Goal: Feedback & Contribution: Submit feedback/report problem

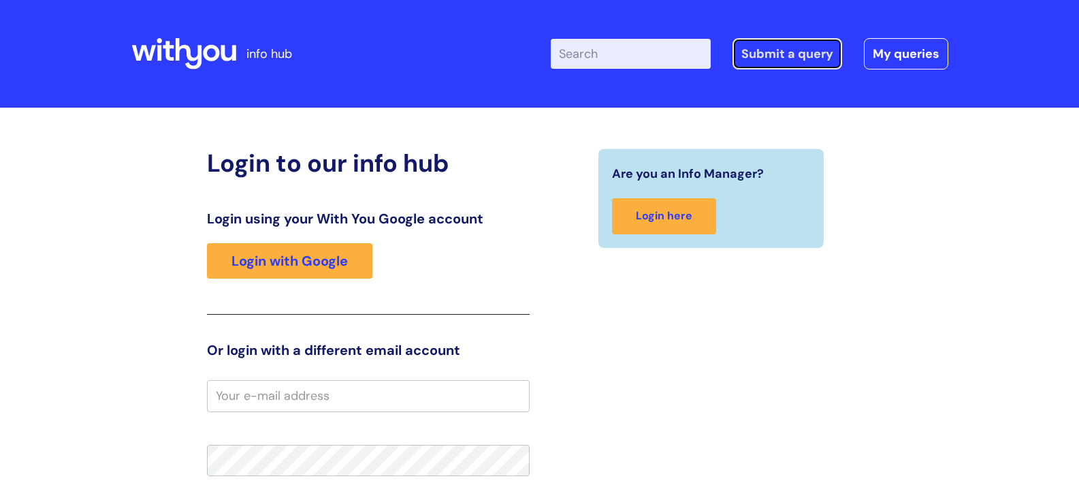
click at [782, 60] on link "Submit a query" at bounding box center [788, 53] width 110 height 31
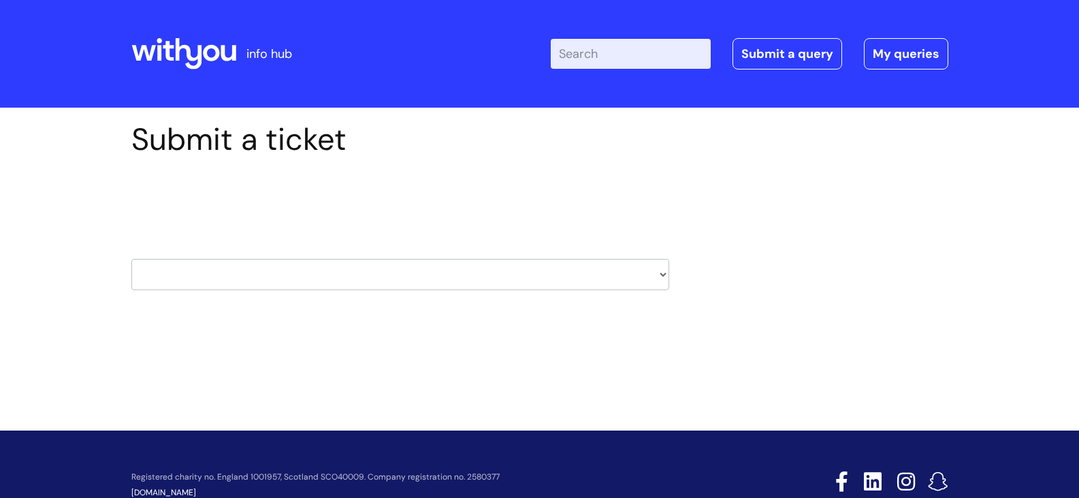
click at [657, 277] on select "HR / People IT and Support Clinical Drug Alerts Finance Accounts Data Support T…" at bounding box center [400, 274] width 538 height 31
select select "it_and_support"
click at [131, 259] on select "HR / People IT and Support Clinical Drug Alerts Finance Accounts Data Support T…" at bounding box center [400, 274] width 538 height 31
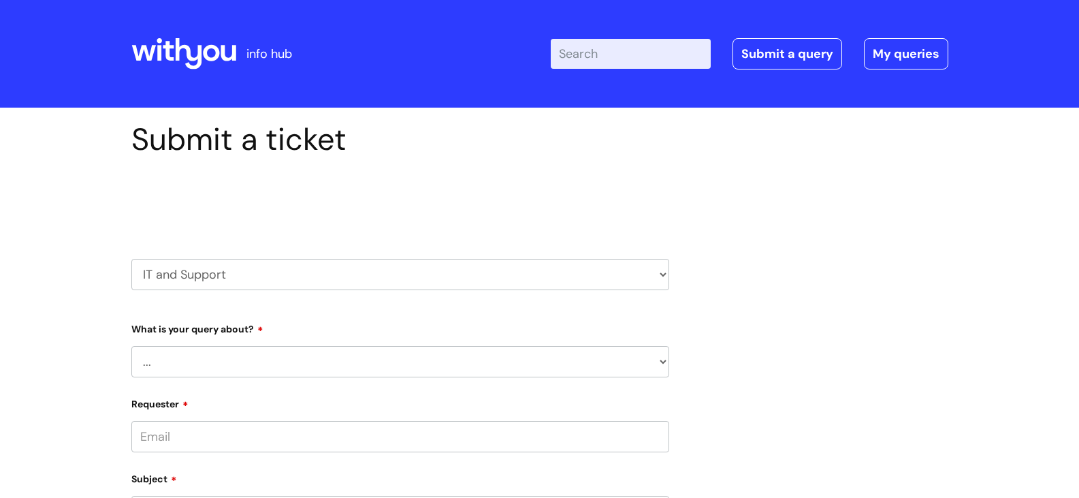
click at [217, 368] on select "... Mobile Phone Reset & MFA Accounts, Starters and Leavers IT Hardware issue I…" at bounding box center [400, 361] width 538 height 31
select select "Printing & Scanning"
click at [131, 346] on select "... Mobile Phone Reset & MFA Accounts, Starters and Leavers IT Hardware issue I…" at bounding box center [400, 361] width 538 height 31
click at [227, 444] on select "... I need help finding or adding a printer I need help to scan a document I ne…" at bounding box center [405, 431] width 527 height 31
select select "I need help with a printer in a WithYou office"
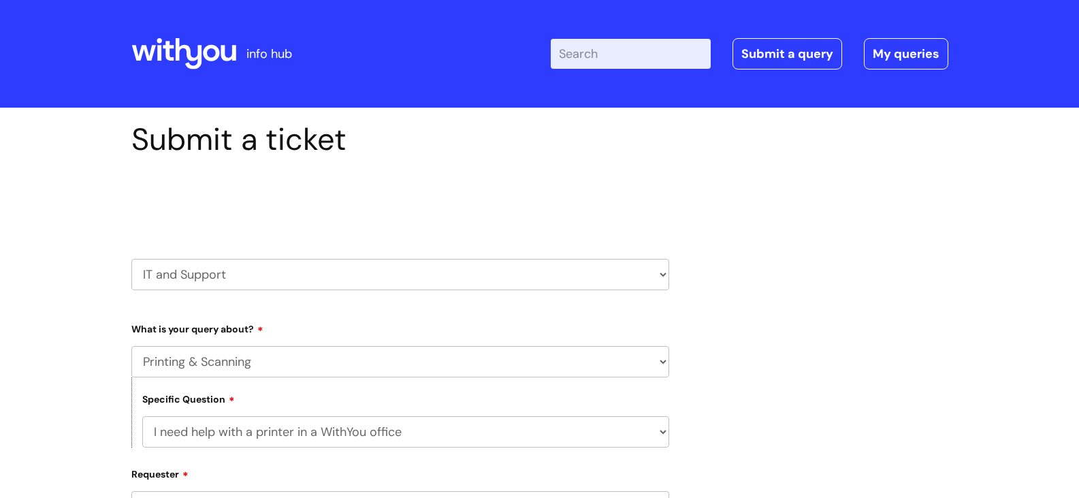
click at [142, 416] on select "... I need help finding or adding a printer I need help to scan a document I ne…" at bounding box center [405, 431] width 527 height 31
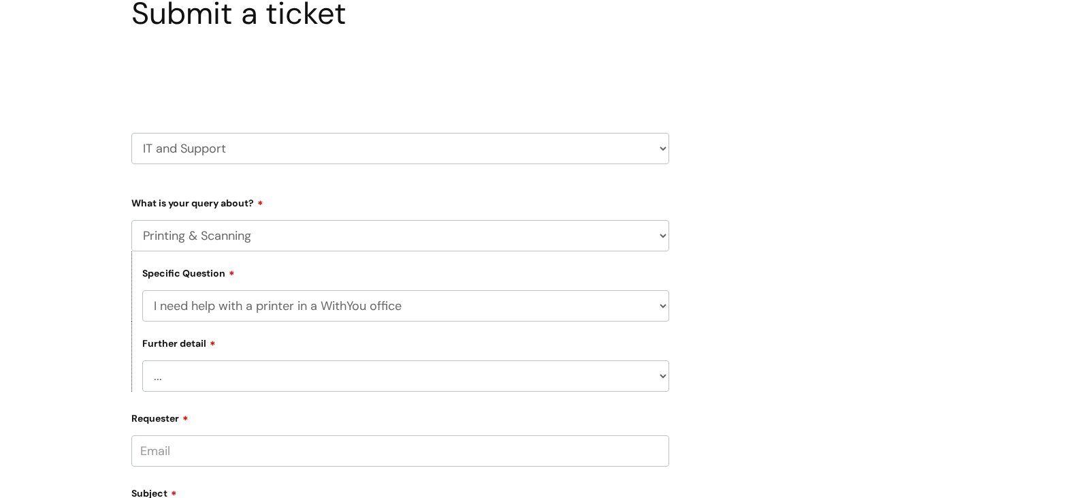
scroll to position [136, 0]
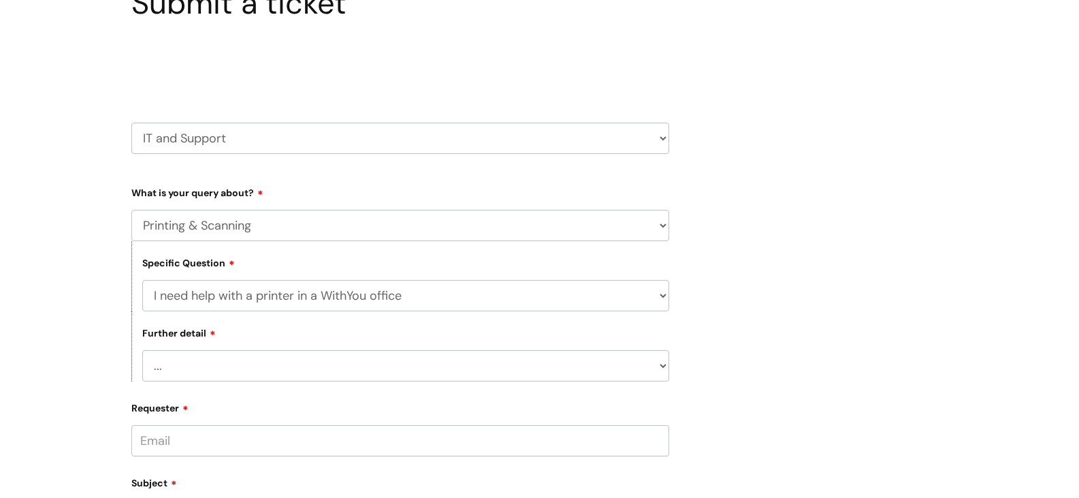
click at [250, 363] on select "... I need help with a printer that is not working" at bounding box center [405, 365] width 527 height 31
select select "I need help with a printer that is not working"
click at [142, 350] on select "... I need help with a printer that is not working" at bounding box center [405, 365] width 527 height 31
click at [227, 439] on input "Requester" at bounding box center [400, 440] width 538 height 31
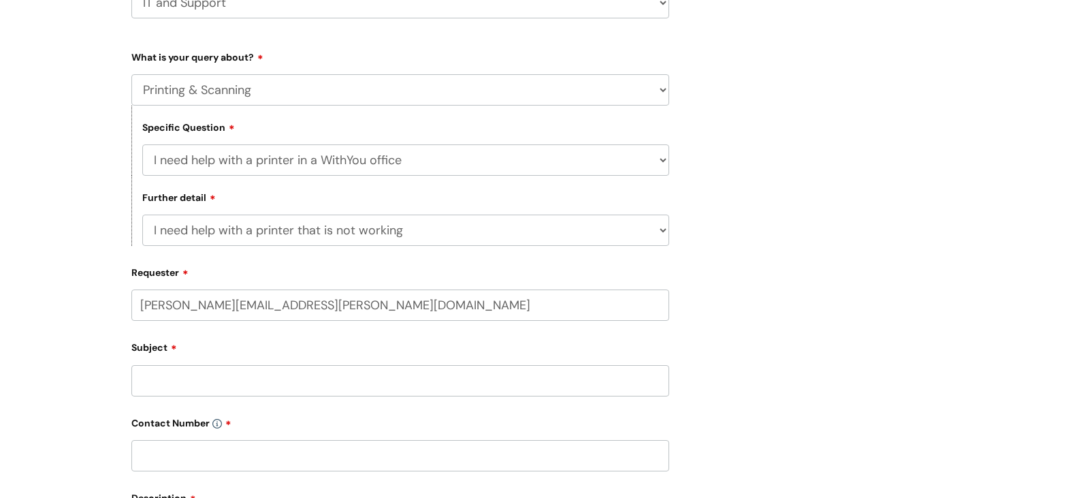
scroll to position [272, 0]
type input "[PERSON_NAME][EMAIL_ADDRESS][PERSON_NAME][DOMAIN_NAME]"
click at [210, 383] on input "Subject" at bounding box center [400, 379] width 538 height 31
drag, startPoint x: 189, startPoint y: 368, endPoint x: 143, endPoint y: 327, distance: 61.2
click at [186, 363] on input "text" at bounding box center [400, 357] width 538 height 31
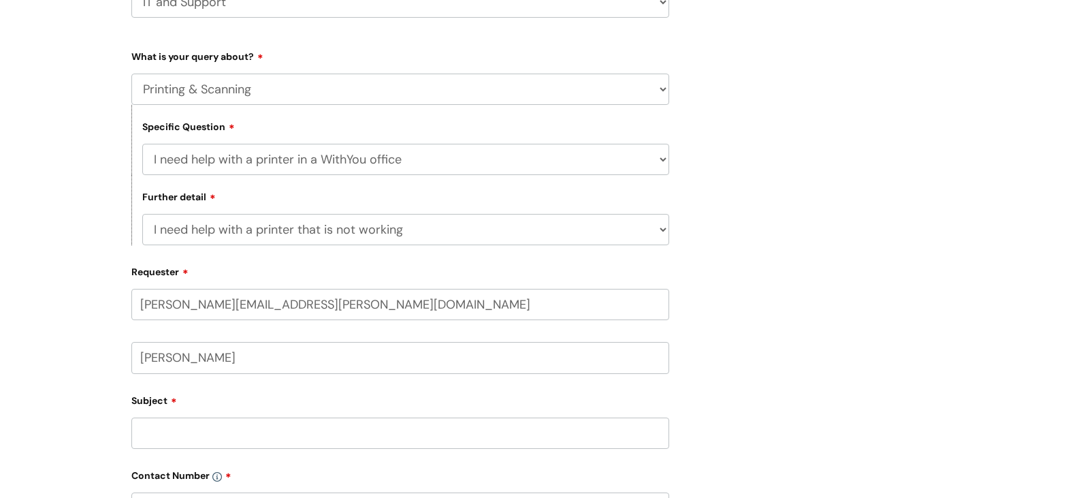
type input "[PERSON_NAME]"
click at [180, 435] on input "Subject" at bounding box center [400, 432] width 538 height 31
click at [181, 432] on input "Printer not taking prescriptions from Tray 1" at bounding box center [400, 432] width 538 height 31
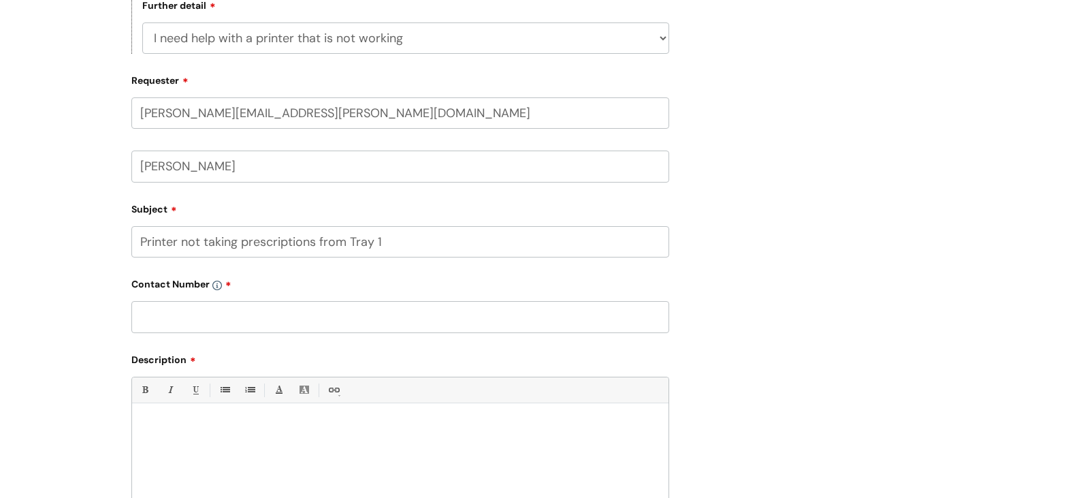
scroll to position [477, 0]
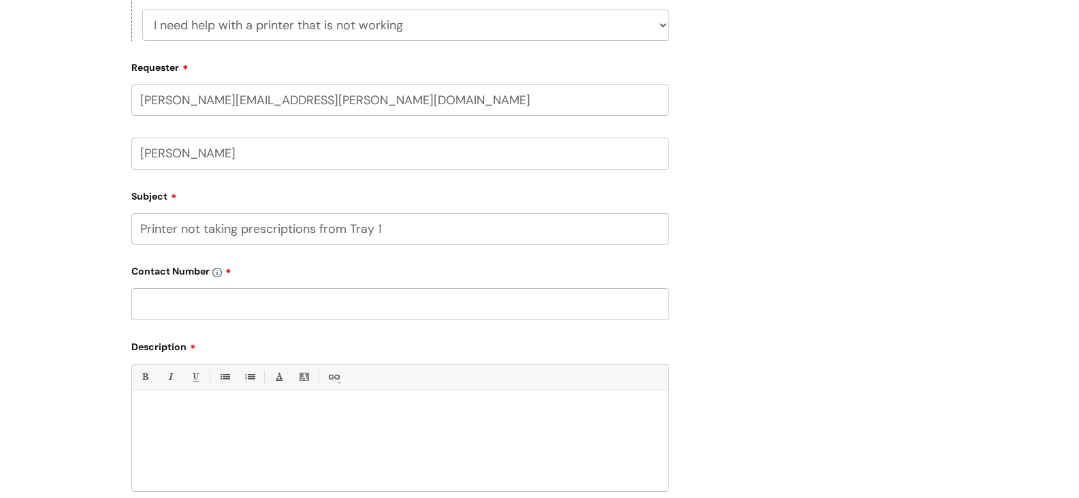
type input "Printer not taking prescriptions from Tray 1"
click at [201, 304] on input "text" at bounding box center [400, 303] width 538 height 31
type input "07816097699"
click at [232, 394] on div "Bold (Ctrl-B) Italic (Ctrl-I) Underline(Ctrl-U) • Unordered List (Ctrl-Shift-7)…" at bounding box center [400, 428] width 538 height 128
click at [223, 411] on p at bounding box center [400, 413] width 516 height 12
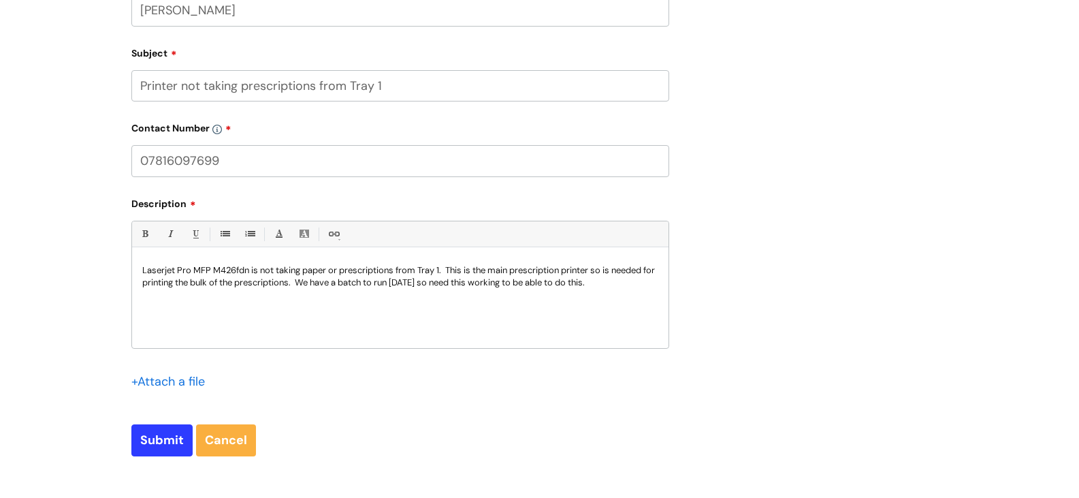
scroll to position [807, 0]
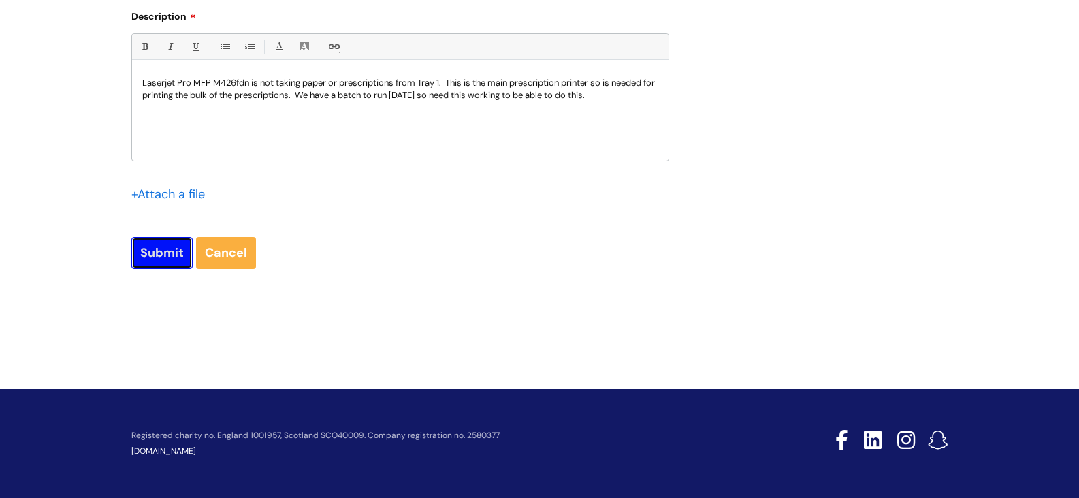
click at [159, 249] on input "Submit" at bounding box center [161, 252] width 61 height 31
type input "Please Wait..."
